Goal: Information Seeking & Learning: Learn about a topic

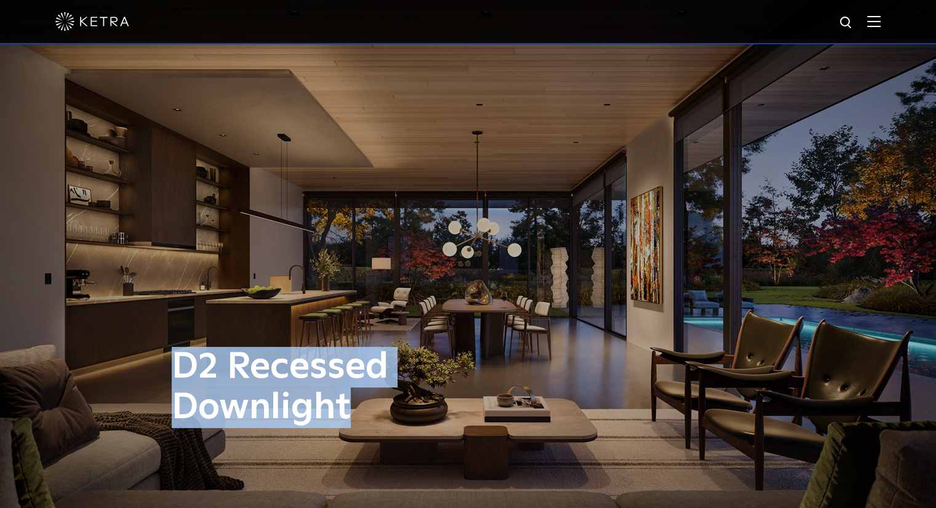
drag, startPoint x: 332, startPoint y: 405, endPoint x: 182, endPoint y: 363, distance: 155.8
click at [182, 363] on h1 "D2 Recessed Downlight" at bounding box center [346, 387] width 348 height 81
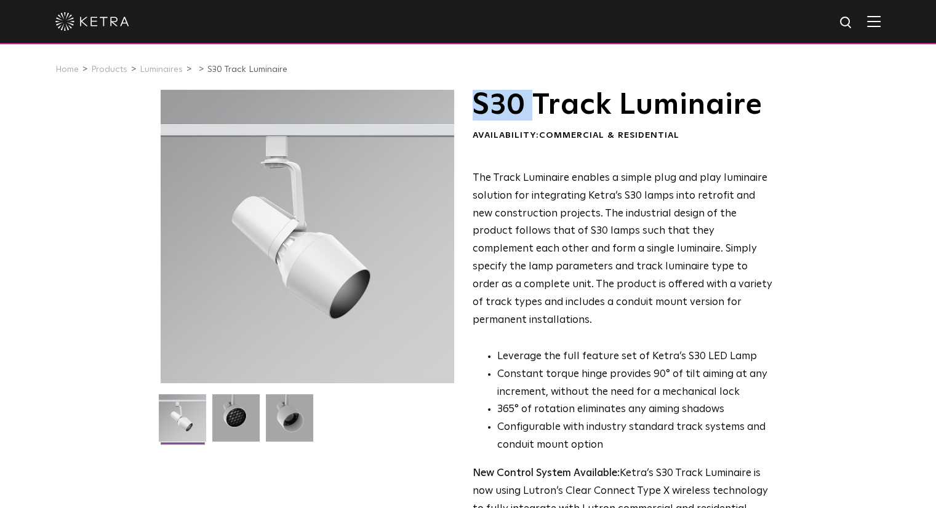
drag, startPoint x: 473, startPoint y: 110, endPoint x: 533, endPoint y: 114, distance: 59.8
click at [533, 114] on h1 "S30 Track Luminaire" at bounding box center [622, 105] width 300 height 31
